Goal: Find specific page/section: Find specific page/section

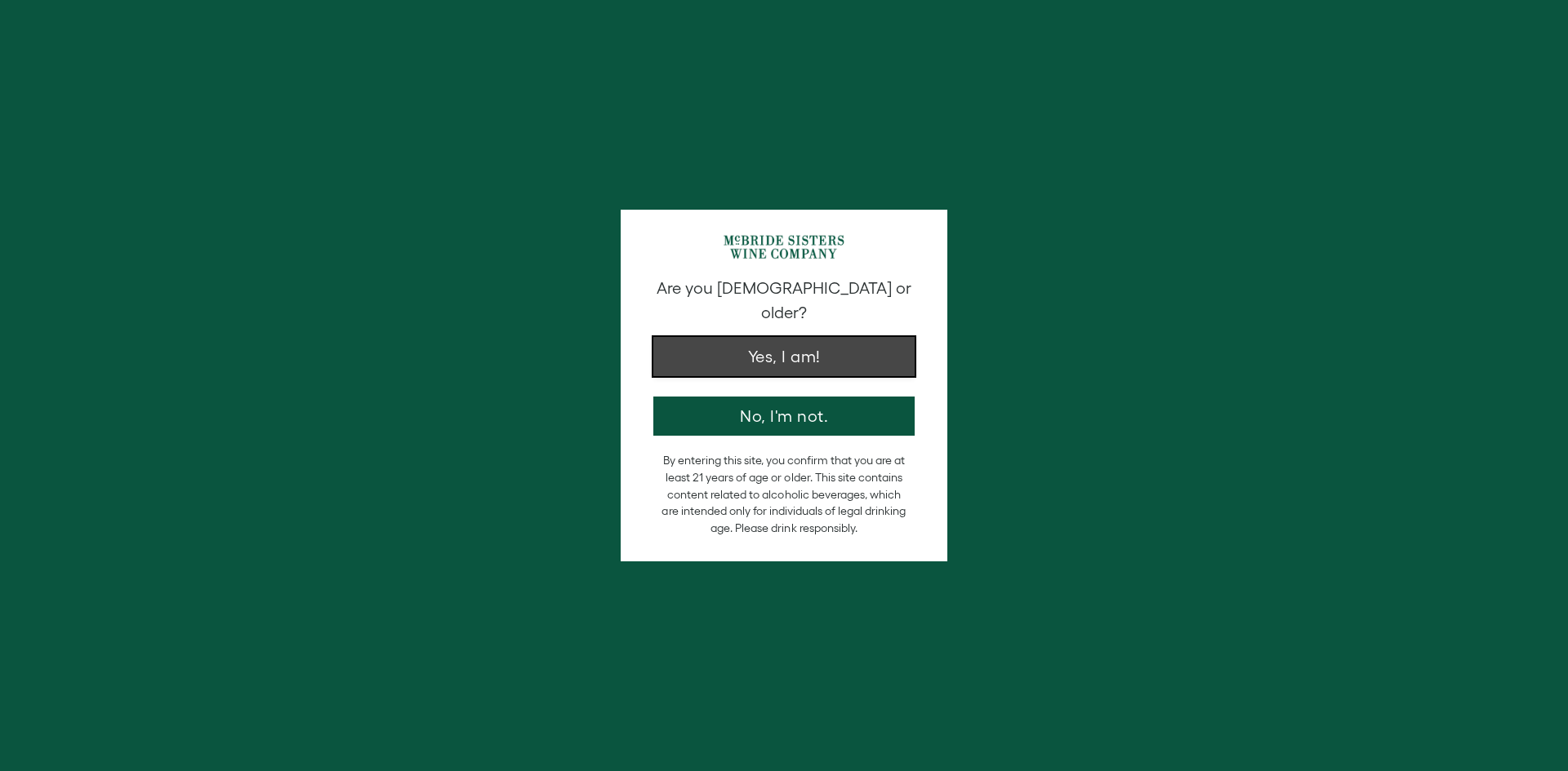
click at [687, 345] on button "Yes, I am!" at bounding box center [784, 357] width 261 height 39
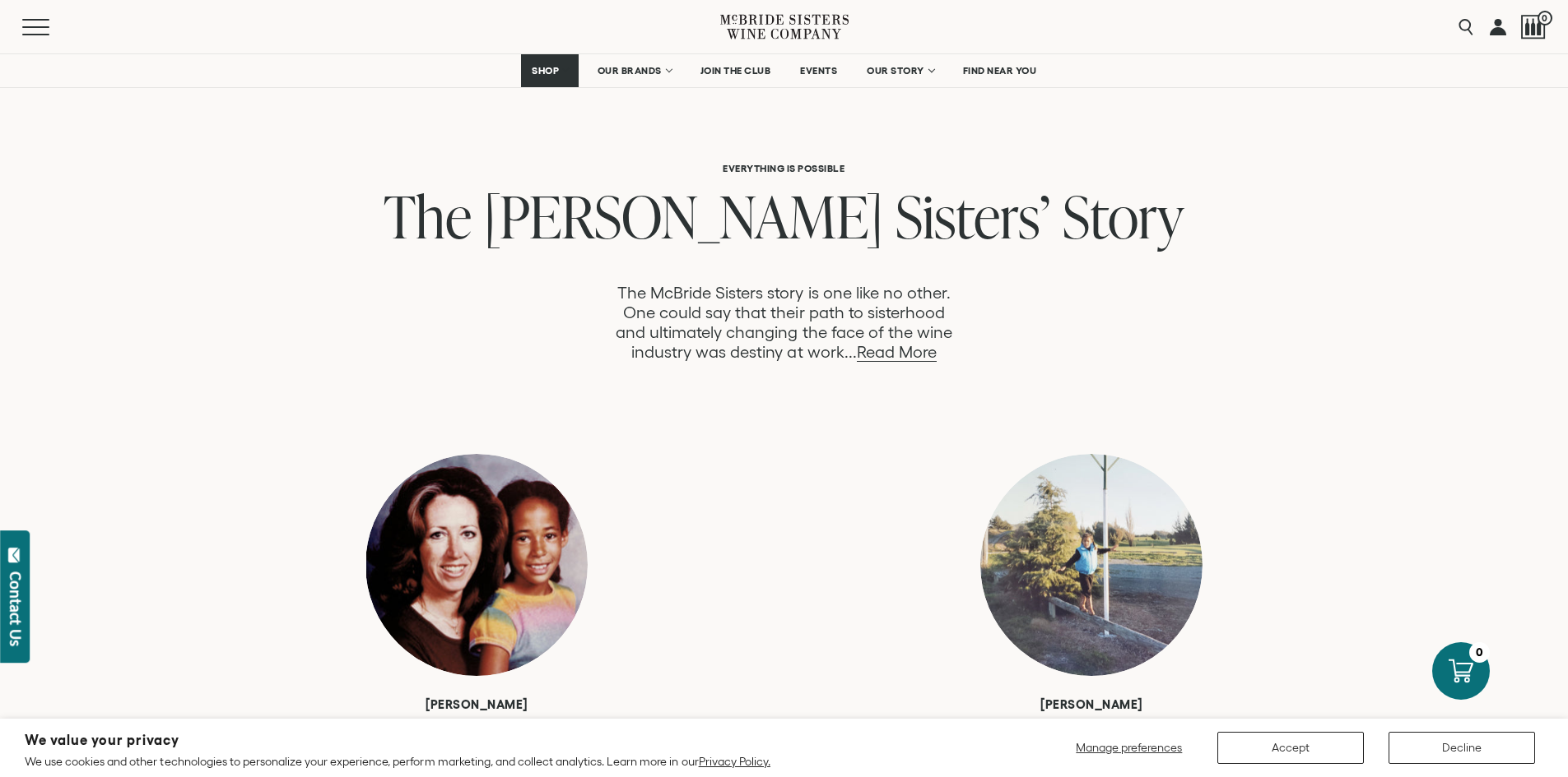
scroll to position [822, 0]
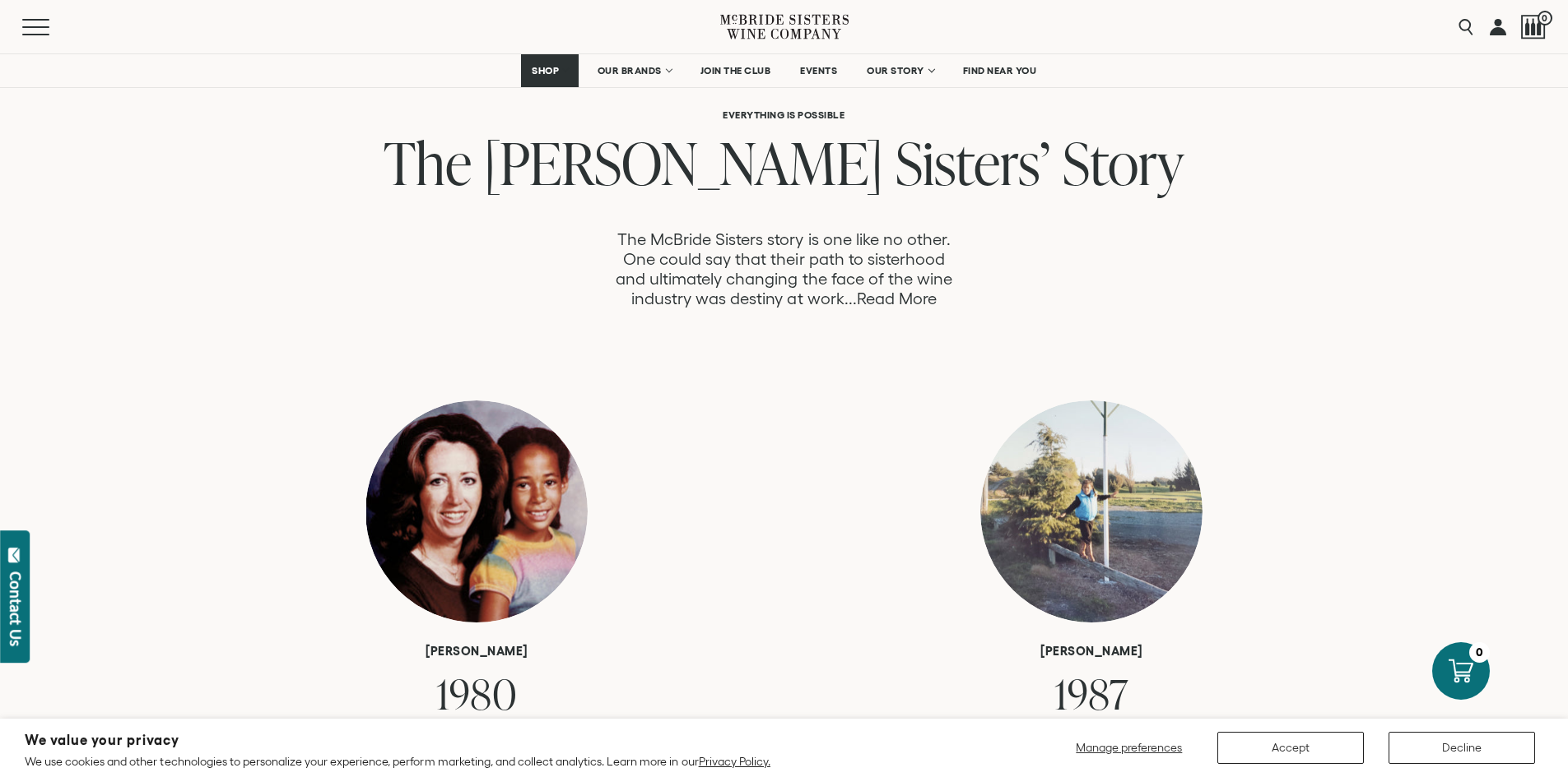
click at [891, 298] on link "Read More" at bounding box center [897, 298] width 80 height 19
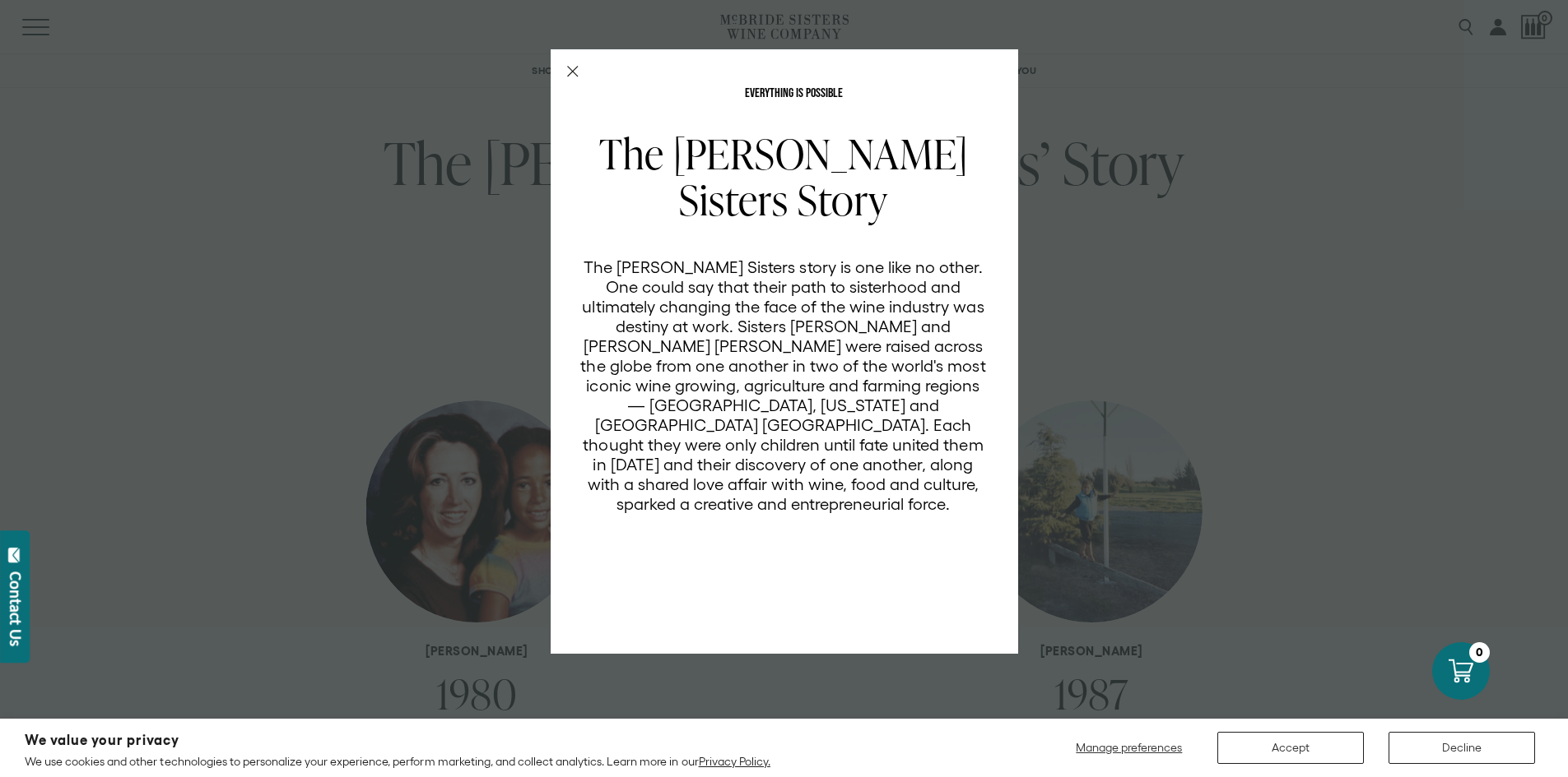
scroll to position [0, 0]
click at [565, 70] on div "EVERYTHING IS POSSIBLE The McBride Sisters Story The McBride Sisters story is o…" at bounding box center [784, 351] width 467 height 604
click at [572, 72] on icon "Close Modal" at bounding box center [573, 71] width 12 height 12
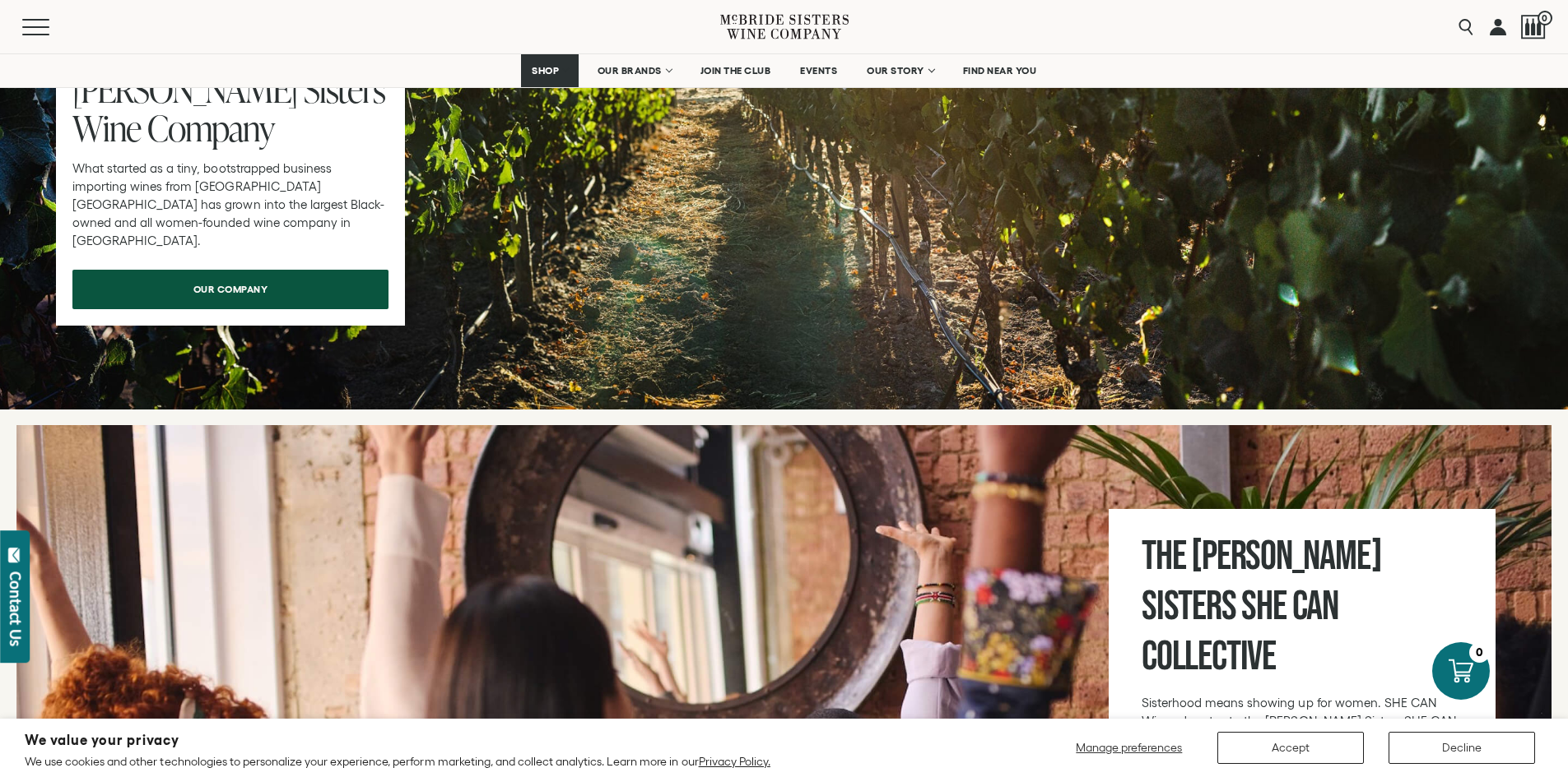
scroll to position [5265, 0]
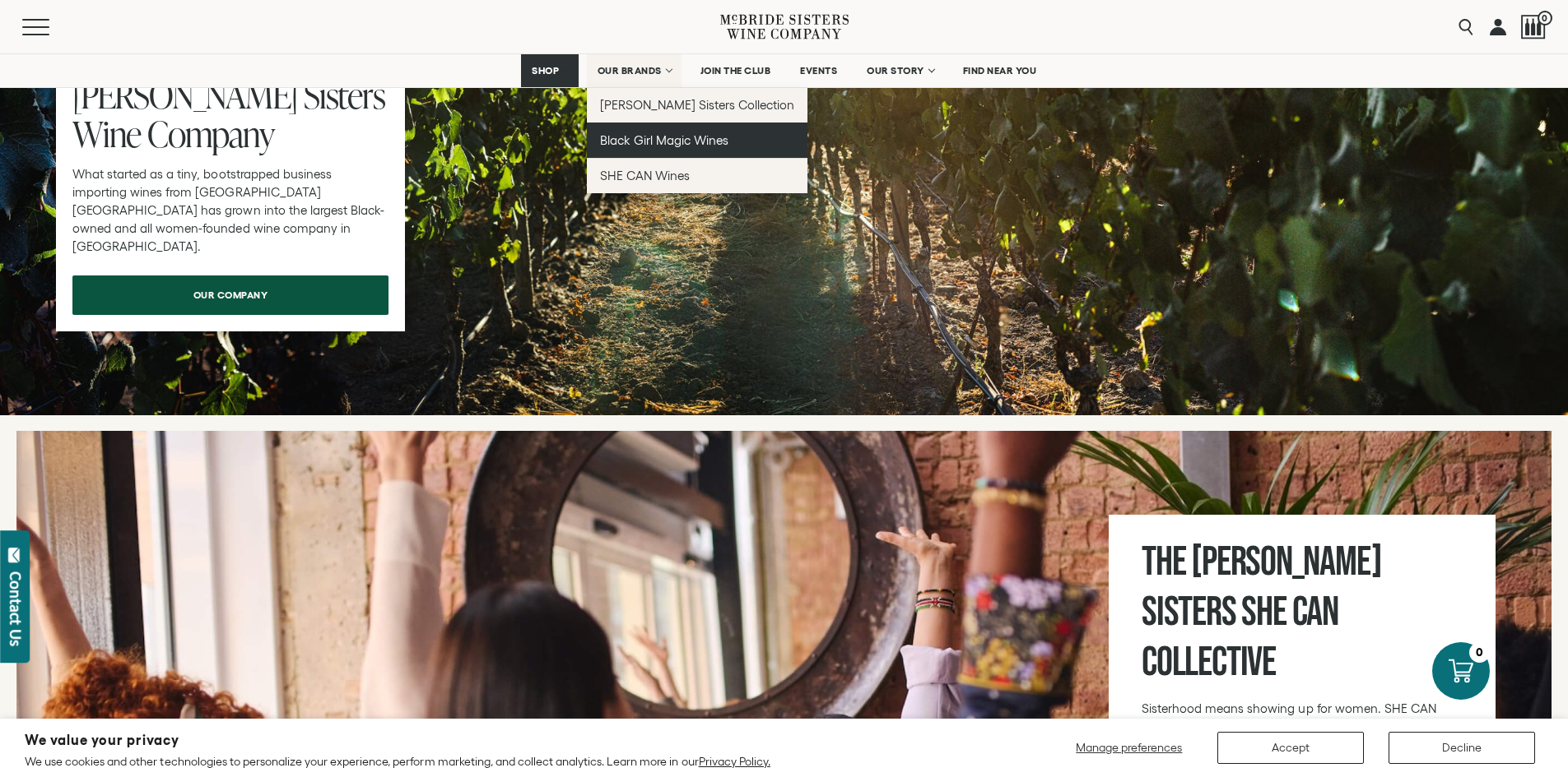
click at [622, 142] on span "Black Girl Magic Wines" at bounding box center [664, 141] width 128 height 14
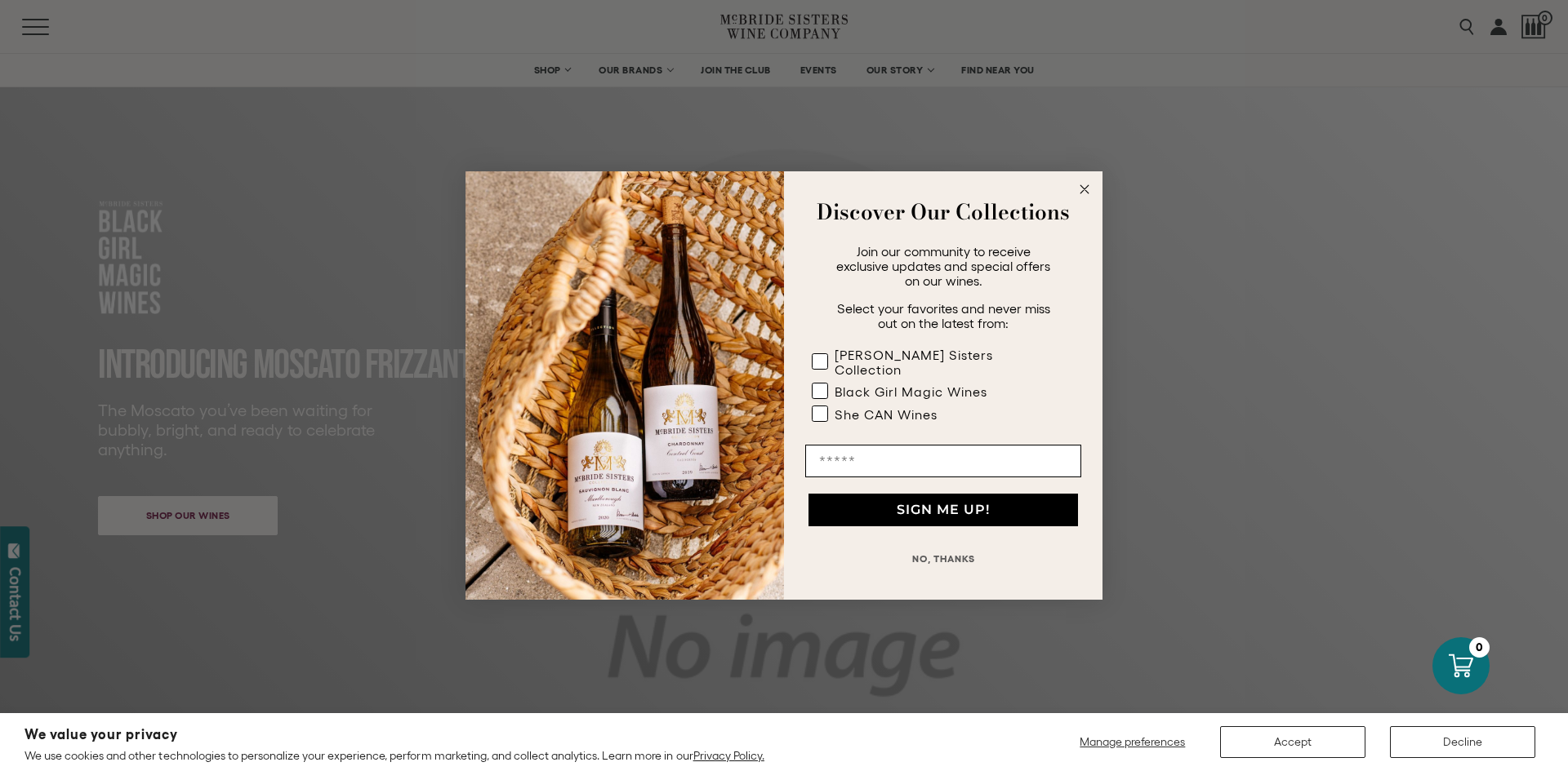
click at [1082, 190] on circle "Close dialog" at bounding box center [1084, 189] width 19 height 19
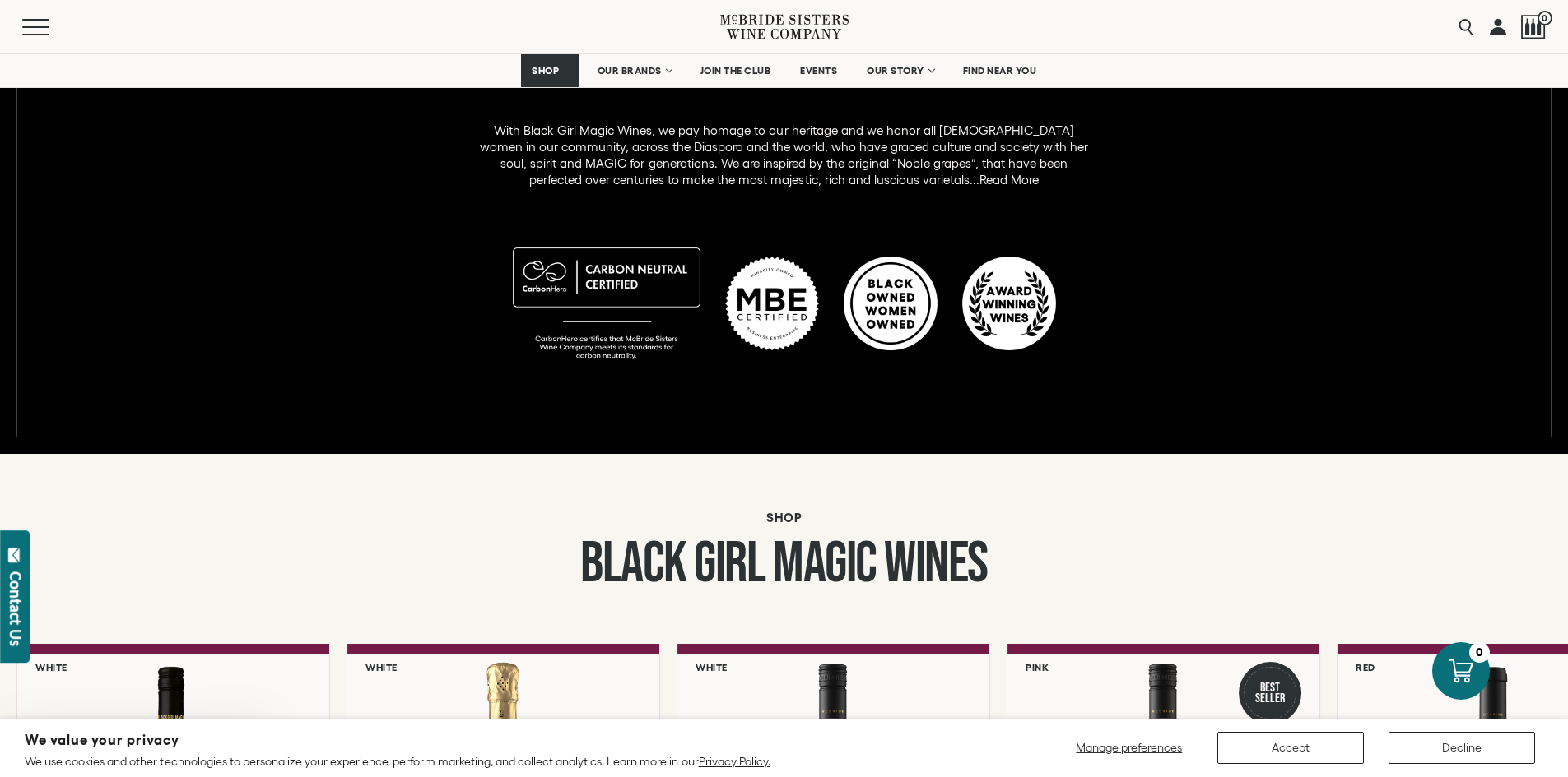
scroll to position [822, 0]
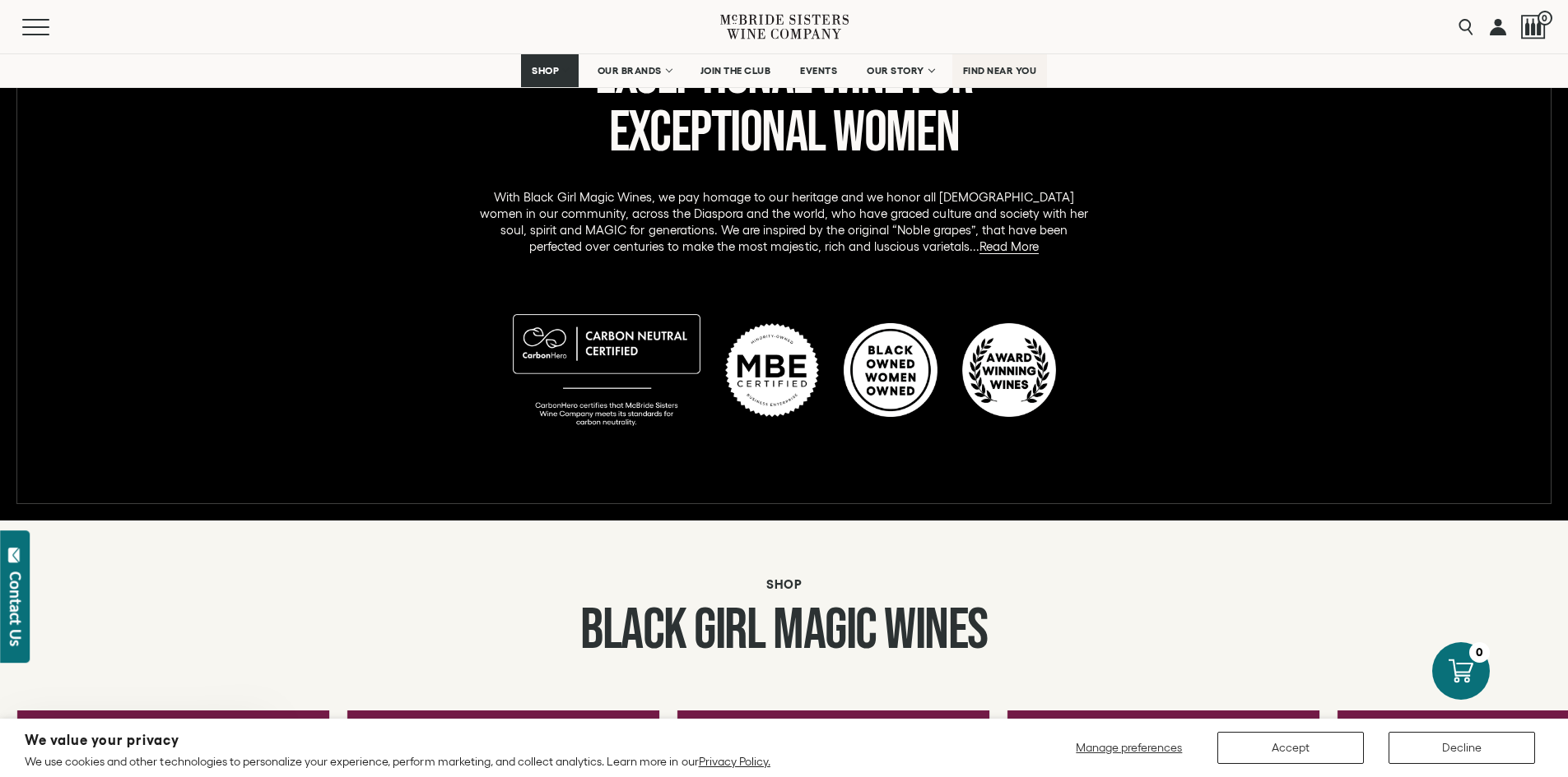
click at [1015, 63] on link "FIND NEAR YOU" at bounding box center [999, 70] width 95 height 33
